Goal: Task Accomplishment & Management: Manage account settings

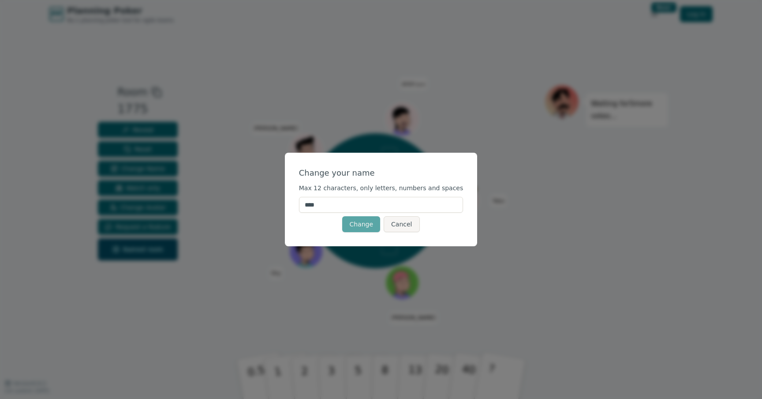
click at [360, 207] on input "****" at bounding box center [381, 205] width 164 height 16
type input "*******"
click at [359, 226] on button "Change" at bounding box center [361, 224] width 38 height 16
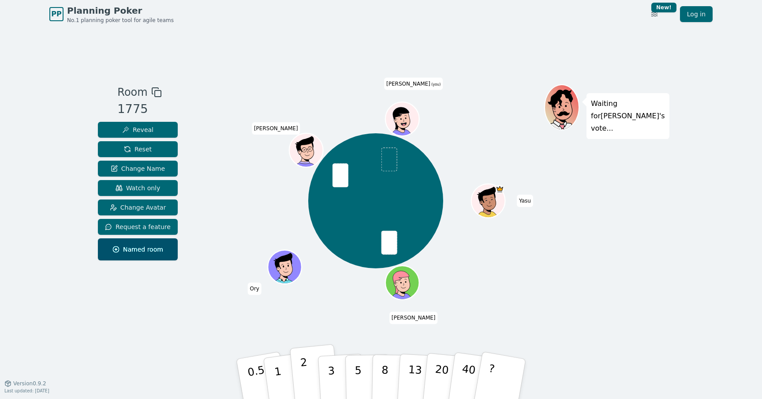
click at [316, 355] on button "2" at bounding box center [315, 379] width 50 height 70
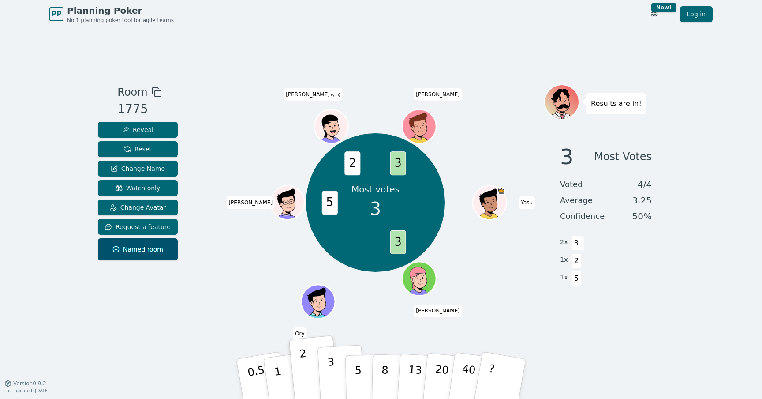
click at [333, 376] on p "3" at bounding box center [332, 379] width 10 height 48
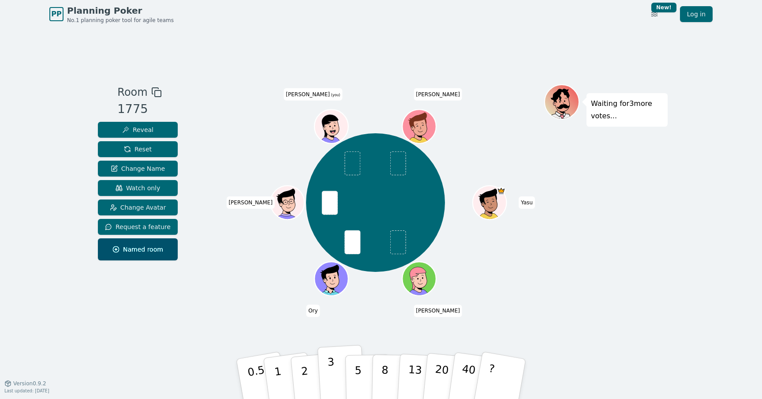
click at [343, 373] on button "3" at bounding box center [341, 378] width 48 height 69
click at [329, 364] on p "3" at bounding box center [332, 379] width 10 height 48
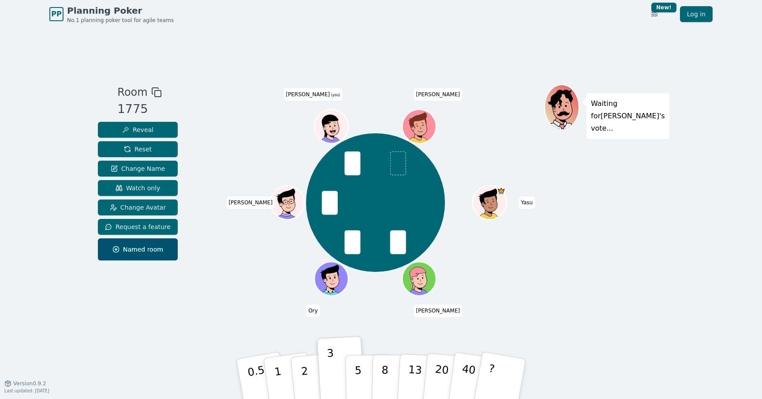
click at [335, 128] on div at bounding box center [332, 137] width 33 height 30
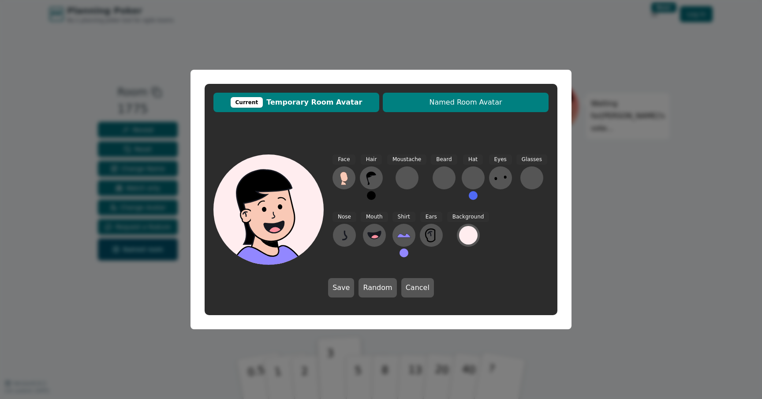
click at [400, 107] on span "Named Room Avatar" at bounding box center [465, 102] width 157 height 11
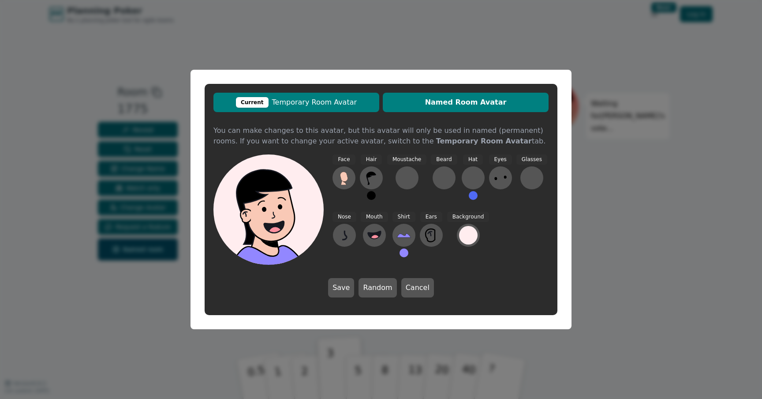
click at [342, 99] on span "Current Temporary Room Avatar" at bounding box center [296, 102] width 157 height 11
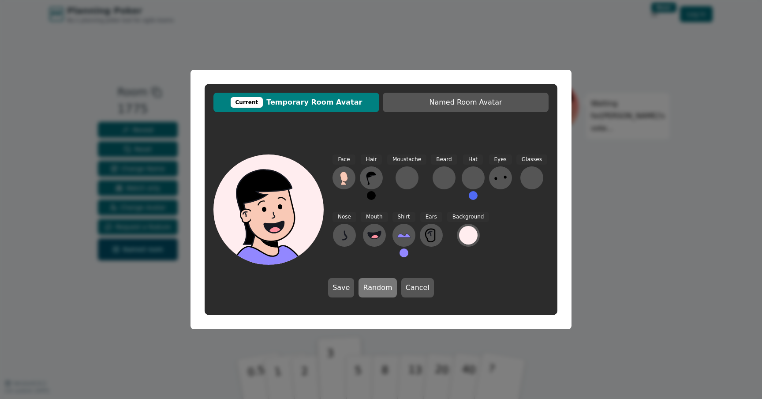
click at [368, 289] on button "Random" at bounding box center [377, 287] width 38 height 19
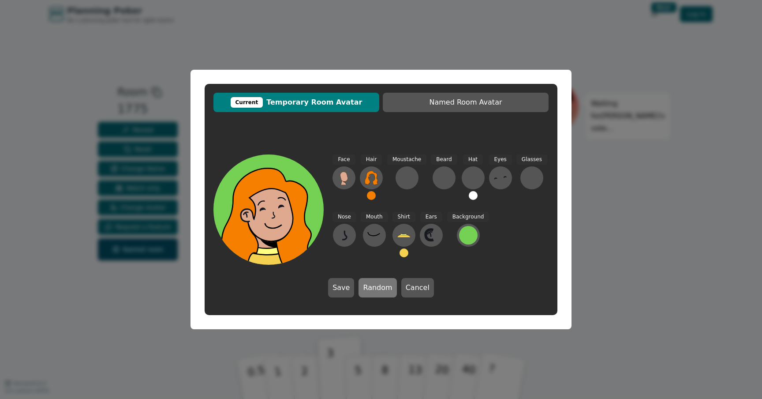
click at [368, 289] on button "Random" at bounding box center [377, 287] width 38 height 19
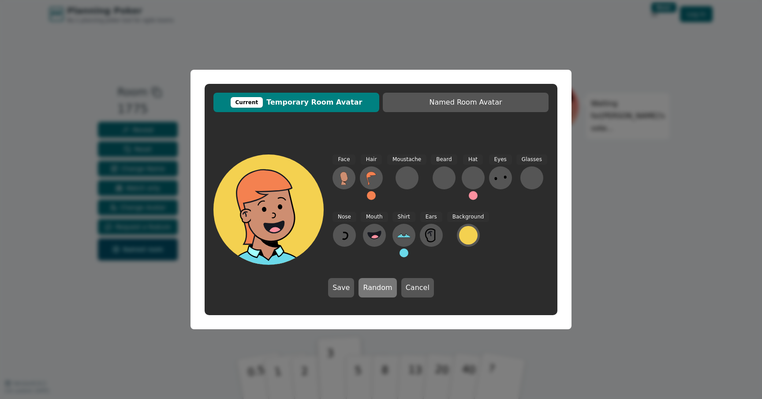
click at [368, 289] on button "Random" at bounding box center [377, 287] width 38 height 19
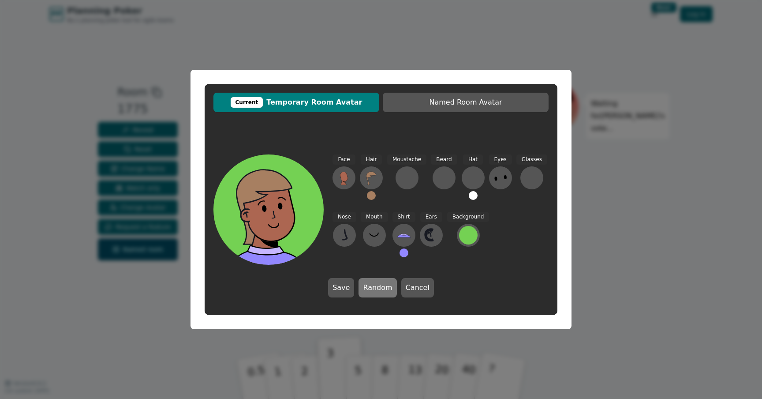
click at [370, 290] on button "Random" at bounding box center [377, 287] width 38 height 19
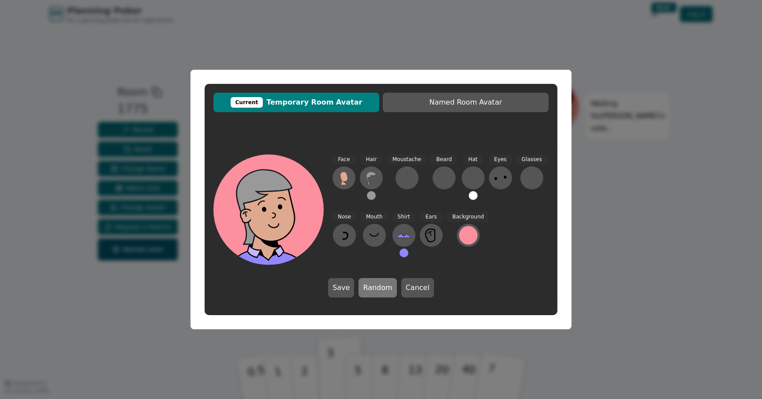
click at [370, 290] on button "Random" at bounding box center [377, 287] width 38 height 19
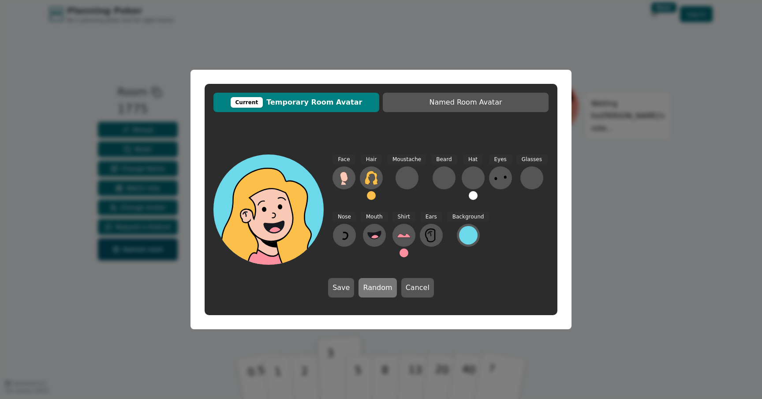
click at [370, 290] on button "Random" at bounding box center [377, 287] width 38 height 19
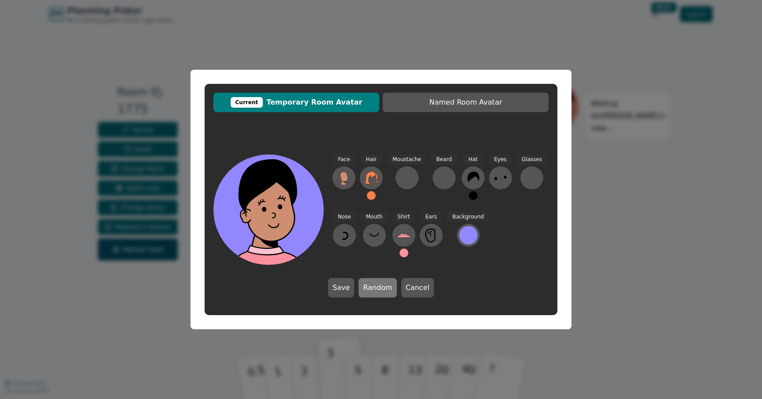
click at [370, 290] on button "Random" at bounding box center [377, 287] width 38 height 19
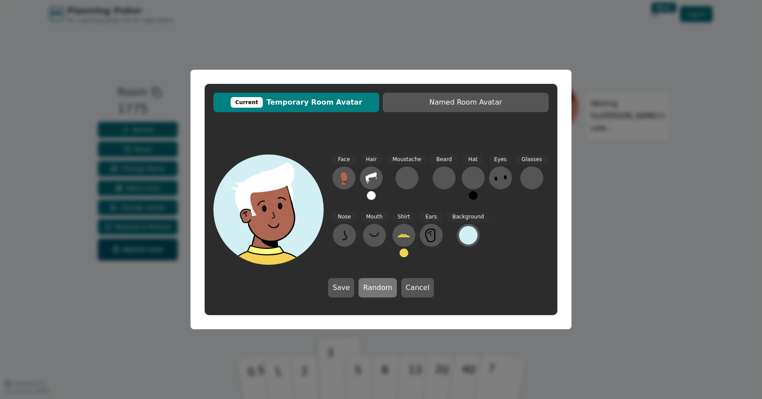
click at [370, 290] on button "Random" at bounding box center [377, 287] width 38 height 19
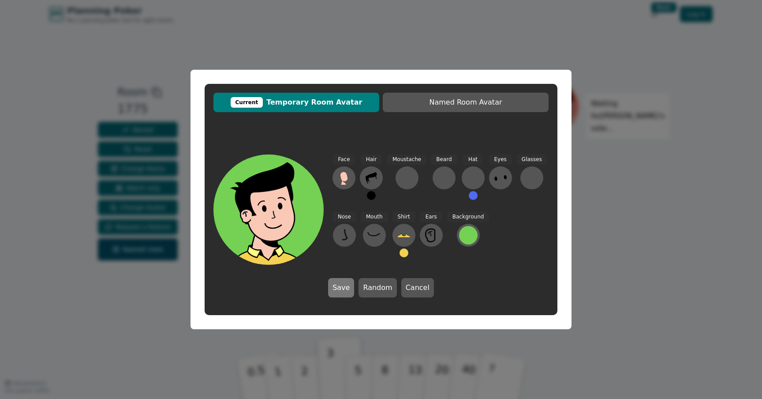
click at [345, 285] on button "Save" at bounding box center [341, 287] width 26 height 19
